Goal: Task Accomplishment & Management: Manage account settings

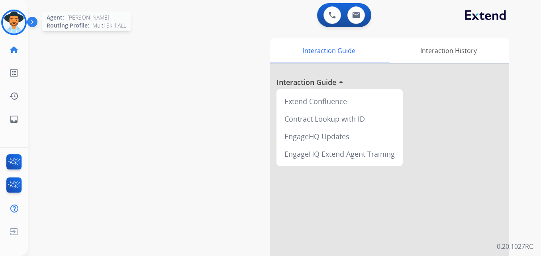
click at [15, 30] on img at bounding box center [14, 22] width 22 height 22
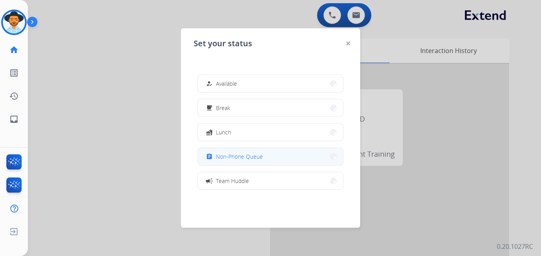
scroll to position [126, 0]
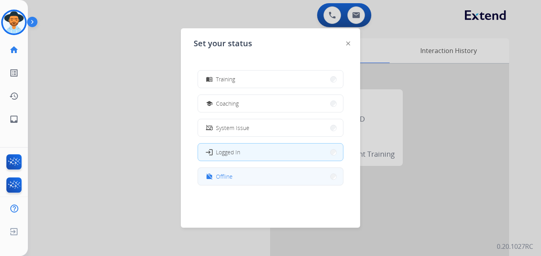
click at [274, 177] on button "work_off Offline" at bounding box center [270, 176] width 145 height 17
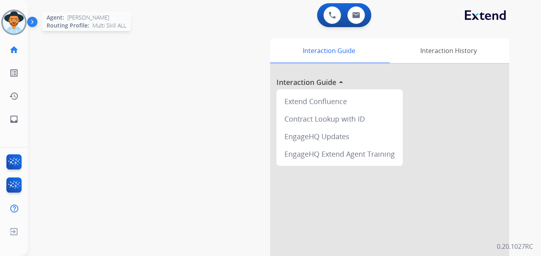
click at [18, 19] on img at bounding box center [14, 22] width 22 height 22
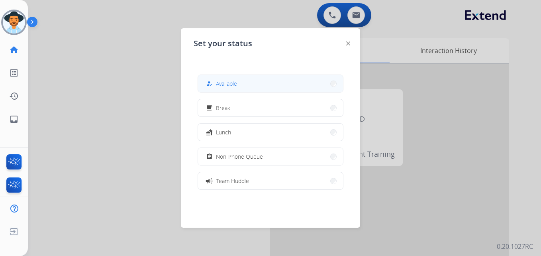
click at [240, 77] on button "how_to_reg Available" at bounding box center [270, 83] width 145 height 17
